Goal: Use online tool/utility: Utilize a website feature to perform a specific function

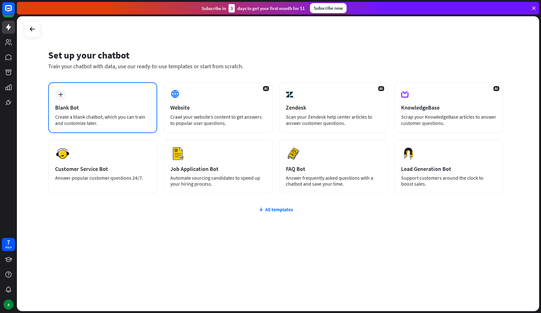
click at [147, 115] on div "Create a blank chatbot, which you can train and customize later." at bounding box center [102, 120] width 95 height 13
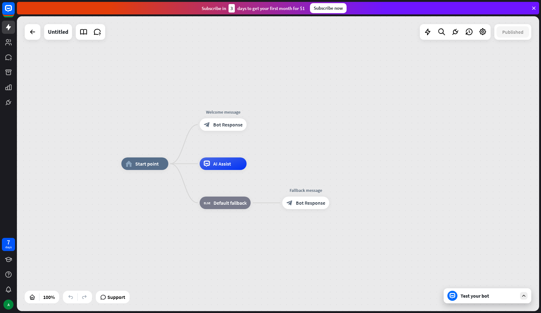
click at [526, 300] on div "Test your bot" at bounding box center [487, 295] width 88 height 15
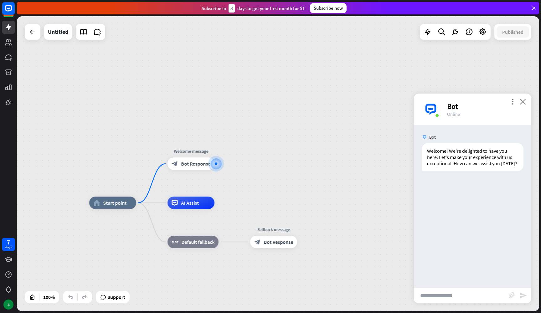
click at [521, 102] on icon "close" at bounding box center [522, 102] width 6 height 6
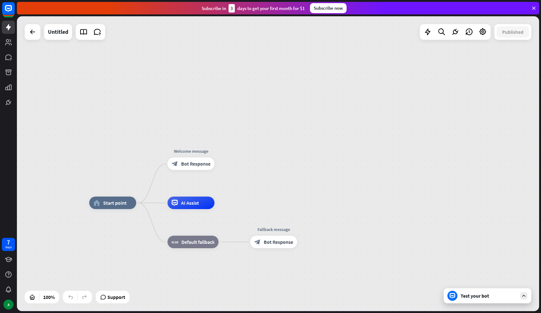
click at [535, 8] on icon at bounding box center [534, 8] width 6 height 6
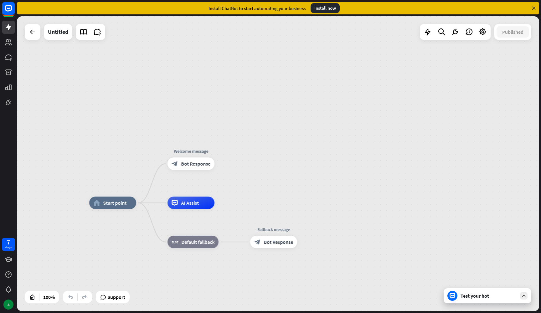
click at [535, 9] on icon at bounding box center [534, 8] width 6 height 6
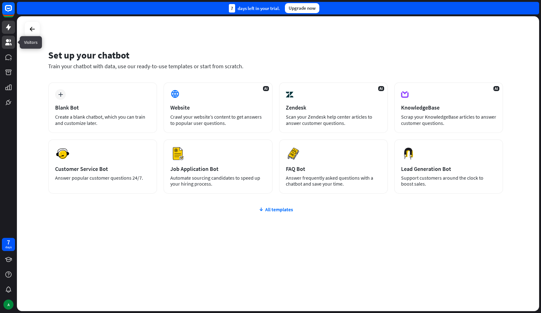
click at [10, 45] on icon at bounding box center [9, 42] width 8 height 8
